Goal: Browse casually: Explore the website without a specific task or goal

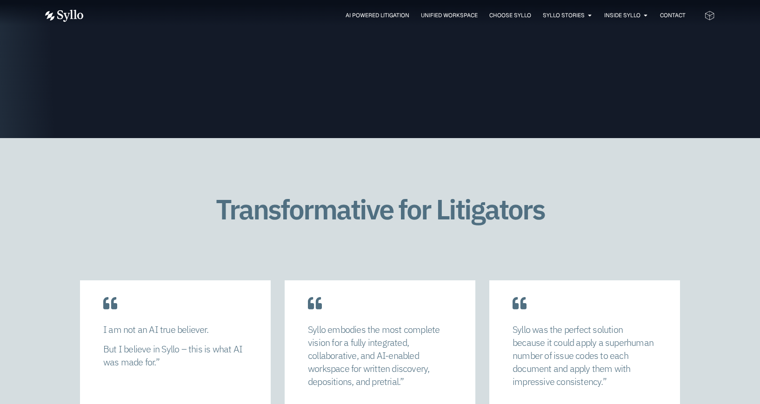
scroll to position [2000, 0]
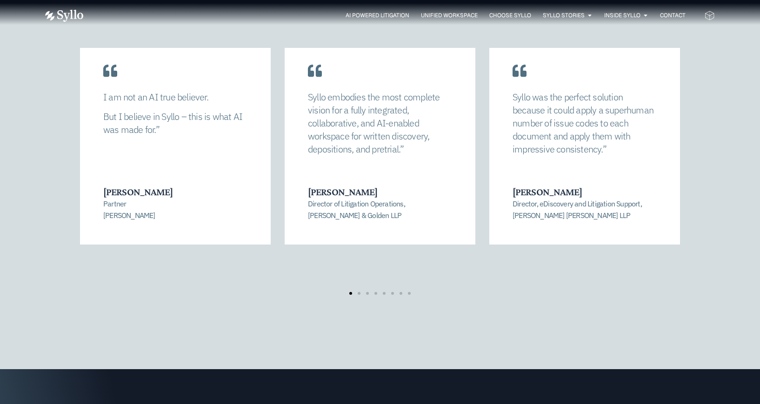
click at [375, 122] on p "Syllo embodies the most complete vision for a fully integrated, collaborative, …" at bounding box center [380, 123] width 144 height 65
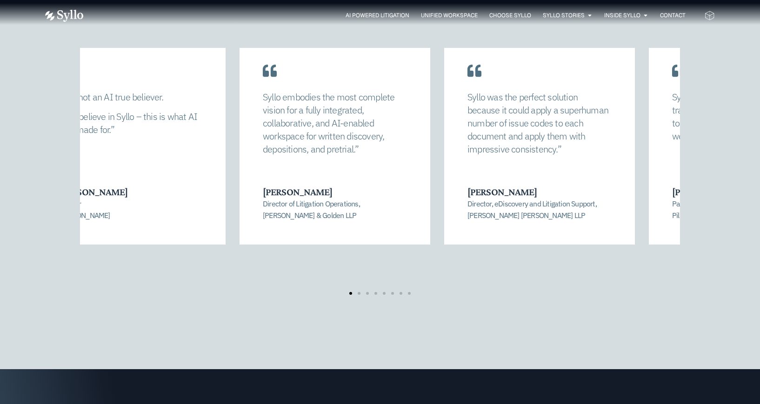
click at [272, 152] on p "Syllo embodies the most complete vision for a fully integrated, collaborative, …" at bounding box center [335, 123] width 144 height 65
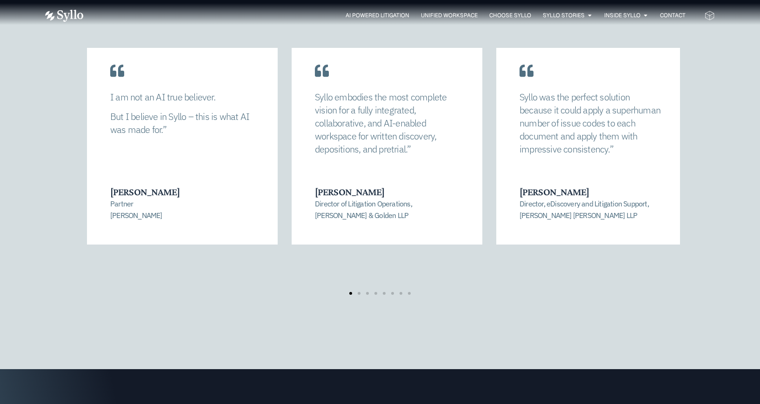
click at [482, 152] on div "Syllo embodies the most complete vision for a fully integrated, collaborative, …" at bounding box center [387, 138] width 191 height 214
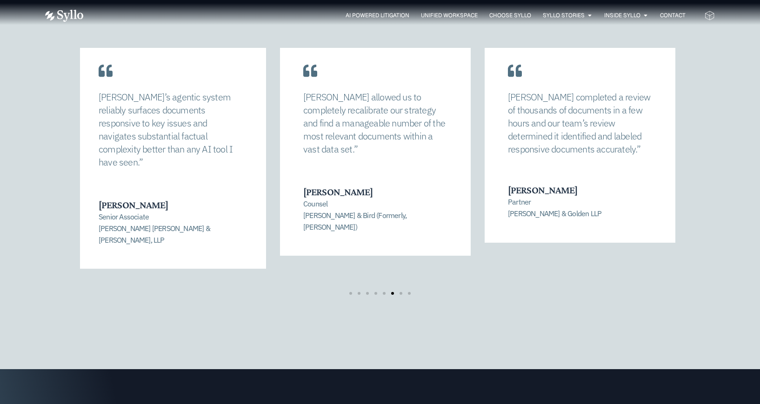
click at [573, 116] on p "[PERSON_NAME] completed a review of thousands of documents in a few hours and o…" at bounding box center [580, 123] width 144 height 65
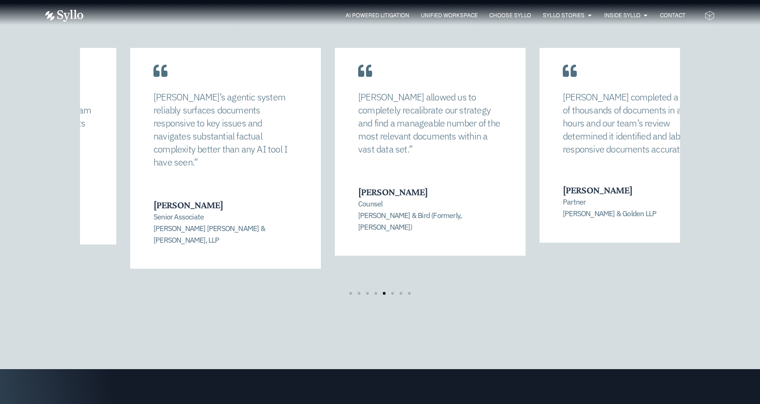
click at [428, 115] on p "[PERSON_NAME] allowed us to completely recalibrate our strategy and find a mana…" at bounding box center [430, 123] width 144 height 65
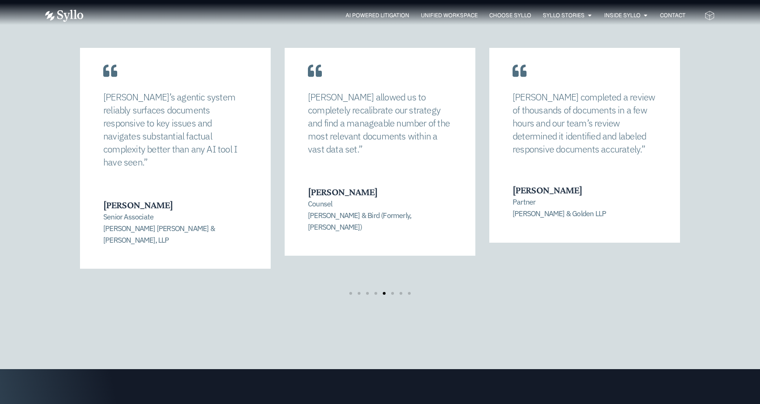
click at [353, 292] on div at bounding box center [379, 293] width 67 height 3
click at [350, 292] on span "Go to slide 1" at bounding box center [350, 293] width 3 height 3
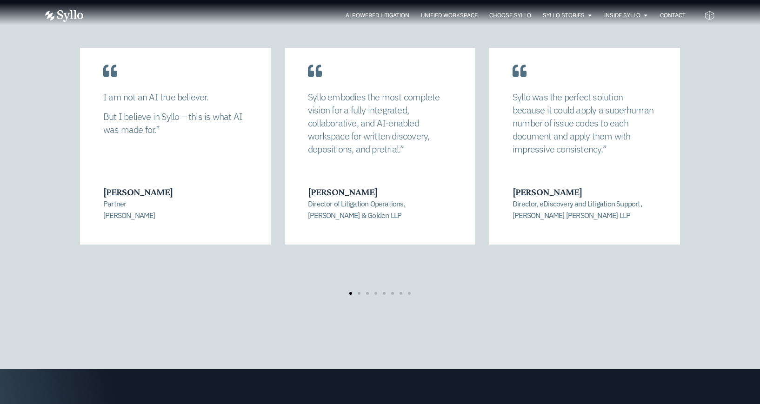
click at [357, 292] on div at bounding box center [379, 293] width 67 height 3
click at [359, 292] on span "Go to slide 2" at bounding box center [359, 293] width 3 height 3
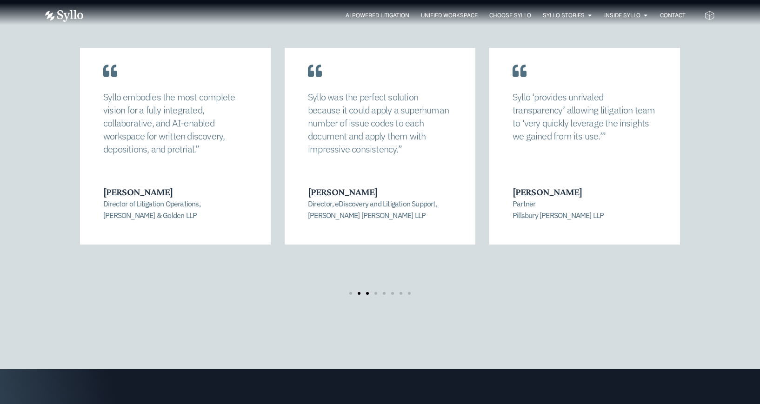
click at [368, 292] on span "Go to slide 3" at bounding box center [367, 293] width 3 height 3
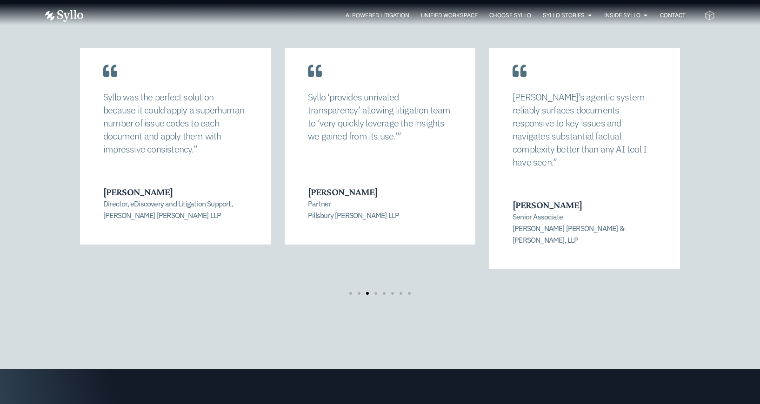
click at [380, 292] on div at bounding box center [379, 293] width 67 height 3
click at [375, 292] on span "Go to slide 4" at bounding box center [375, 293] width 3 height 3
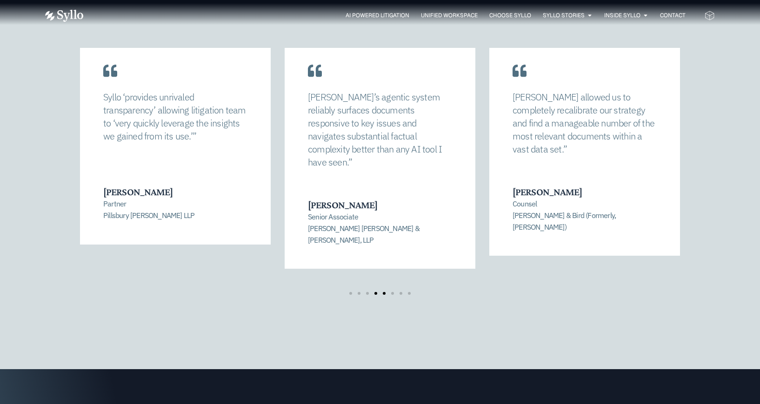
click at [383, 292] on span "Go to slide 5" at bounding box center [384, 293] width 3 height 3
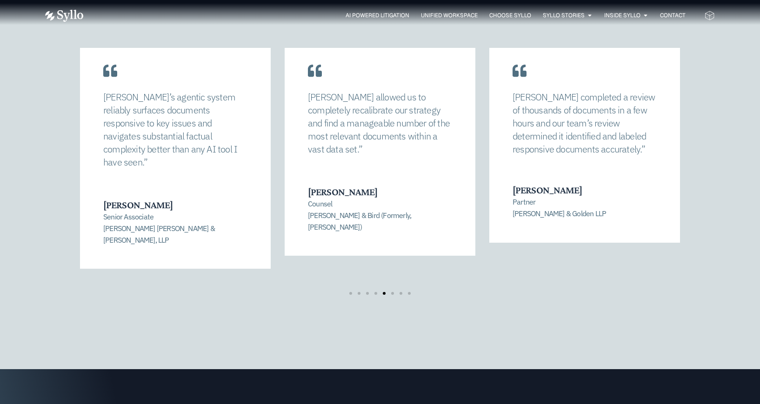
click at [392, 271] on div "[PERSON_NAME] allowed us to completely recalibrate our strategy and find a mana…" at bounding box center [380, 171] width 670 height 285
click at [392, 292] on span "Go to slide 6" at bounding box center [392, 293] width 3 height 3
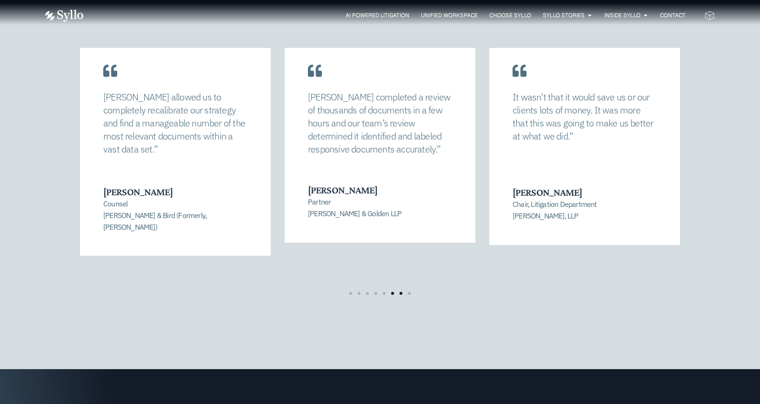
click at [400, 292] on span "Go to slide 7" at bounding box center [400, 293] width 3 height 3
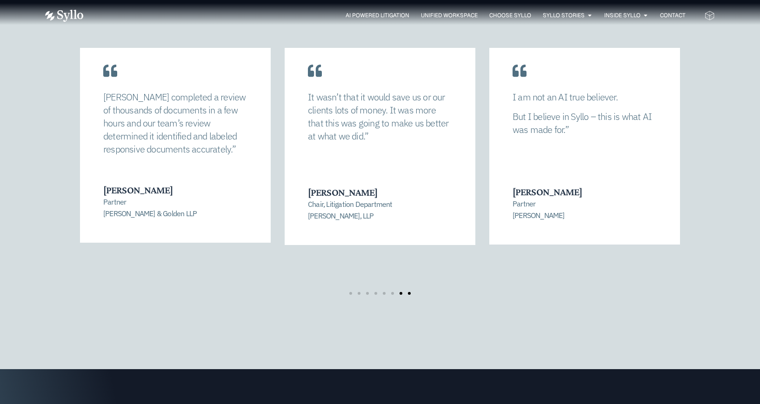
click at [410, 292] on span "Go to slide 8" at bounding box center [409, 293] width 3 height 3
click at [712, 281] on div "[PERSON_NAME] allowed us to completely recalibrate our strategy and find a mana…" at bounding box center [380, 171] width 670 height 285
click at [715, 118] on div "Transformative for Litigators [PERSON_NAME] allowed us to completely recalibrat…" at bounding box center [380, 138] width 760 height 464
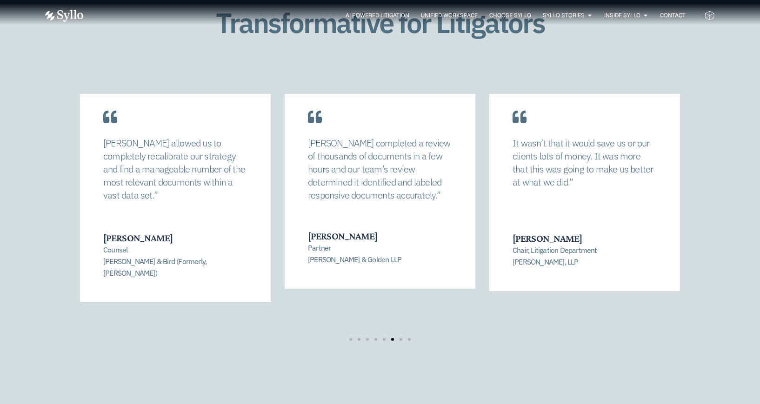
scroll to position [1907, 0]
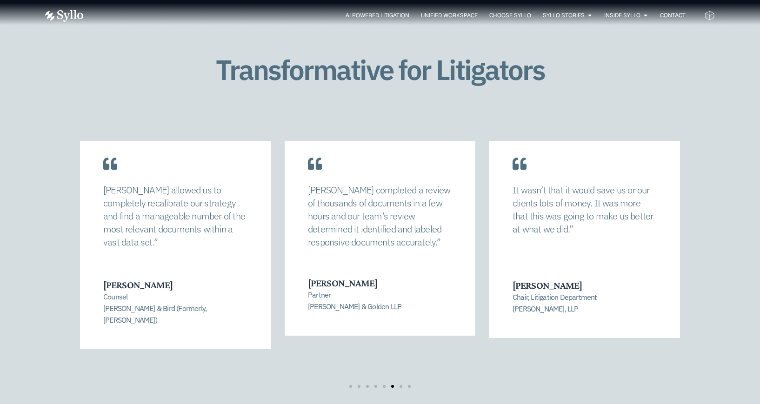
click at [578, 207] on p "It wasn’t that it would save us or our clients lots of money. It was more that …" at bounding box center [584, 210] width 144 height 52
click at [396, 385] on div at bounding box center [379, 386] width 67 height 3
click at [401, 385] on span "Go to slide 7" at bounding box center [400, 386] width 3 height 3
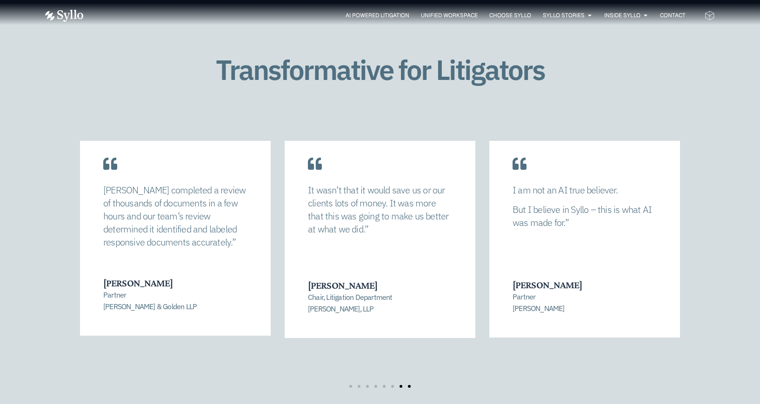
click at [408, 385] on span "Go to slide 8" at bounding box center [409, 386] width 3 height 3
